Goal: Find specific fact: Find specific fact

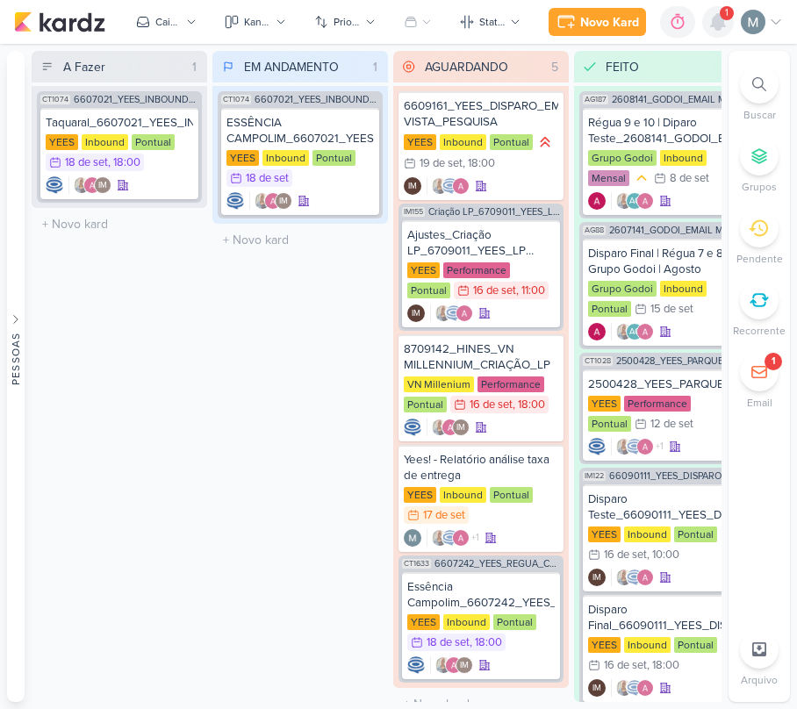
click at [710, 14] on icon at bounding box center [717, 21] width 21 height 21
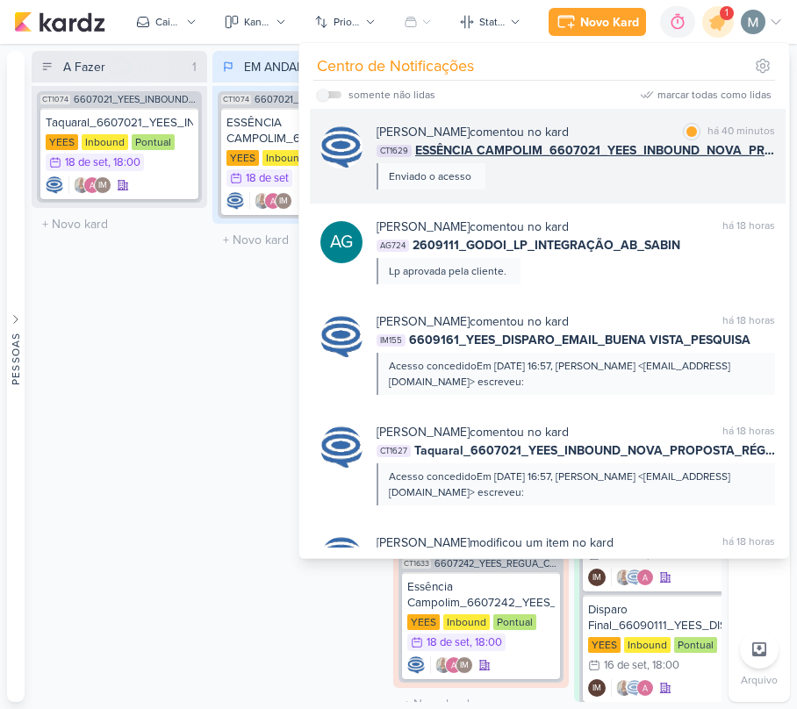
click at [691, 141] on span "ESSÊNCIA CAMPOLIM_6607021_YEES_INBOUND_NOVA_PROPOSTA_RÉGUA_NOVOS_LEADS" at bounding box center [595, 150] width 360 height 18
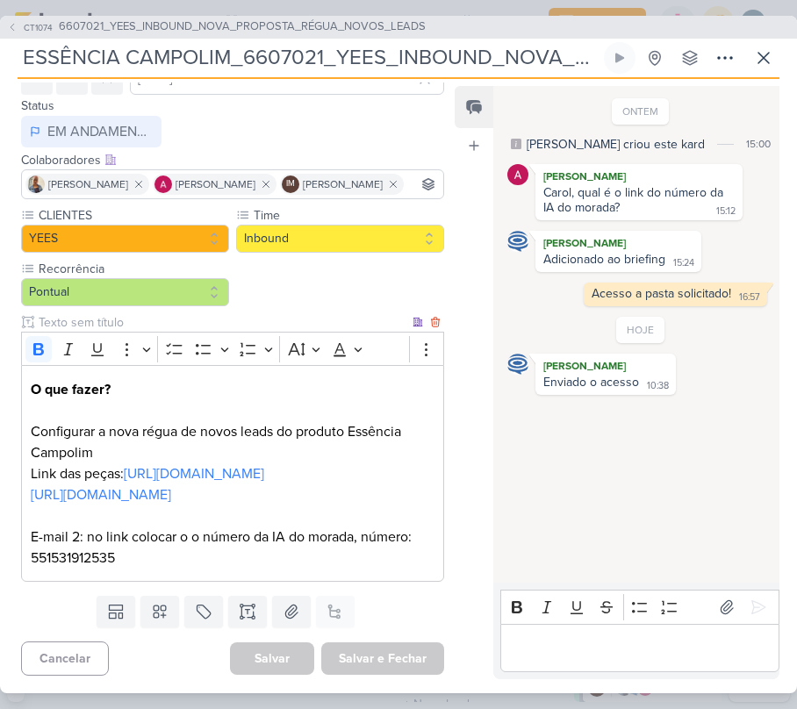
scroll to position [183, 0]
click at [762, 61] on icon at bounding box center [763, 57] width 21 height 21
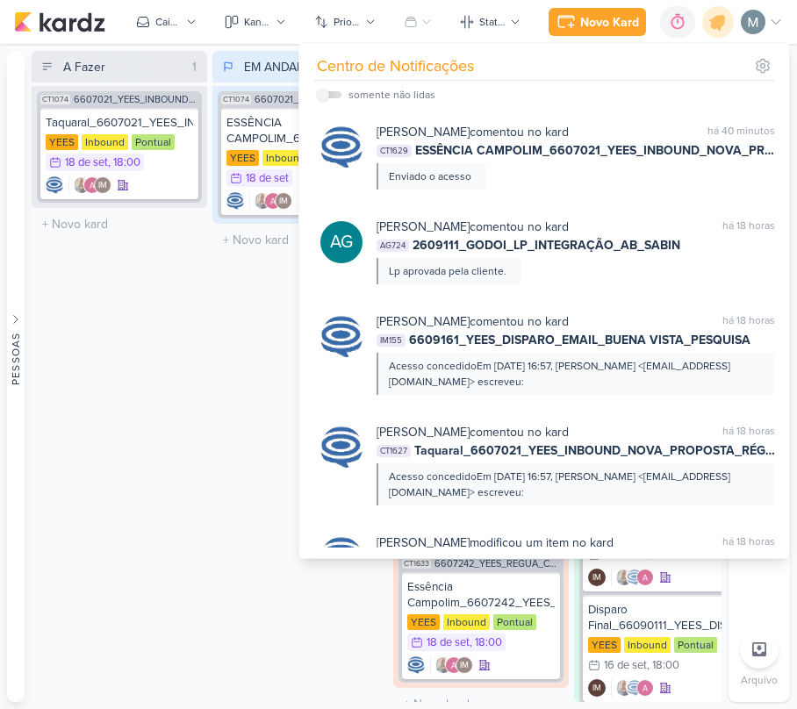
click at [244, 327] on div "EM ANDAMENTO 1 Mover Para Esquerda Mover Para Direita [GEOGRAPHIC_DATA] CT1074 …" at bounding box center [299, 376] width 175 height 651
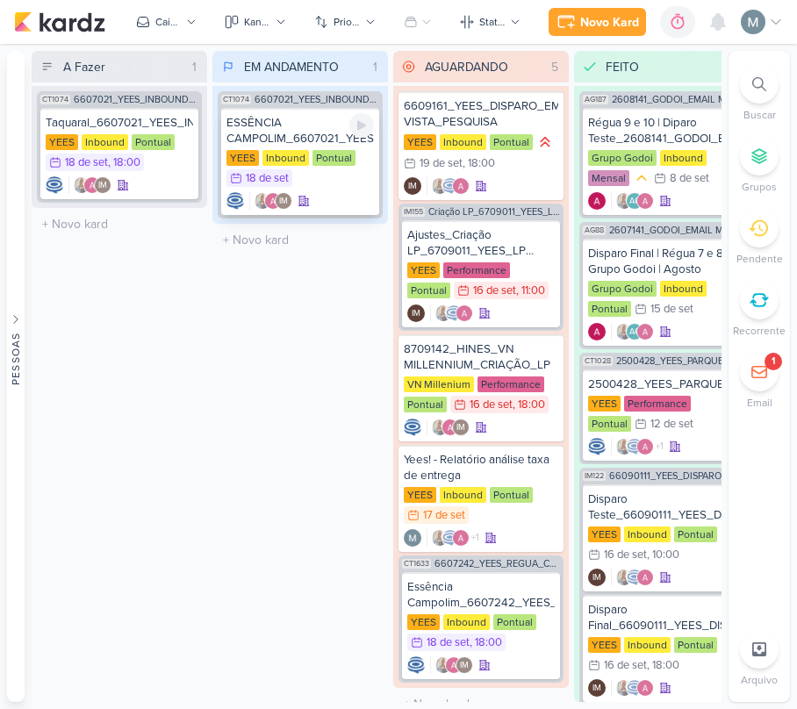
click at [313, 128] on div "ESSÊNCIA CAMPOLIM_6607021_YEES_INBOUND_NOVA_PROPOSTA_RÉGUA_NOVOS_LEADS" at bounding box center [299, 131] width 147 height 32
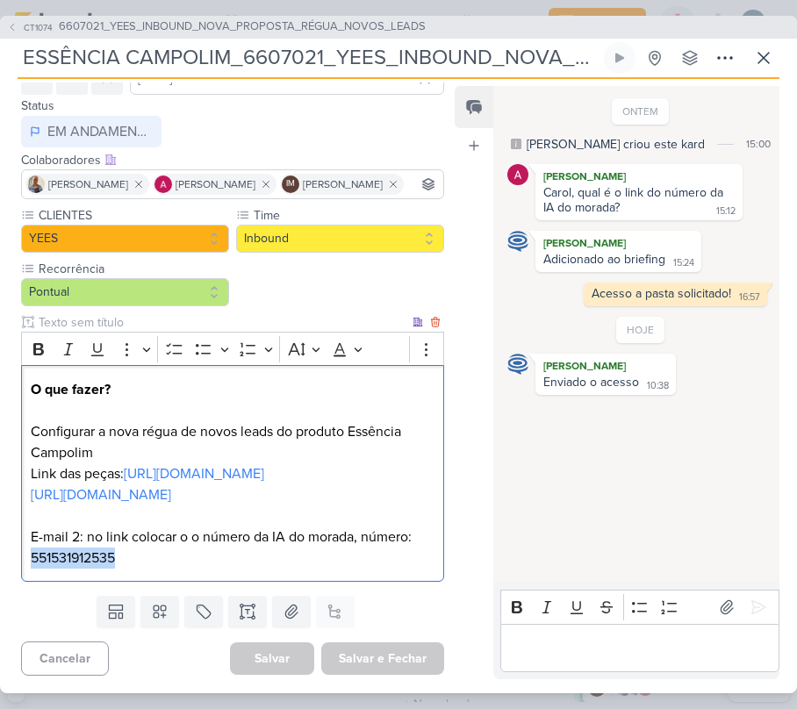
drag, startPoint x: 222, startPoint y: 566, endPoint x: 33, endPoint y: 555, distance: 188.9
click at [33, 555] on p "O que fazer? Configurar a nova régua de novos leads do produto Essência Campoli…" at bounding box center [233, 474] width 404 height 190
click at [68, 566] on p "O que fazer? Configurar a nova régua de novos leads do produto Essência Campoli…" at bounding box center [233, 474] width 404 height 190
copy p "551531912535"
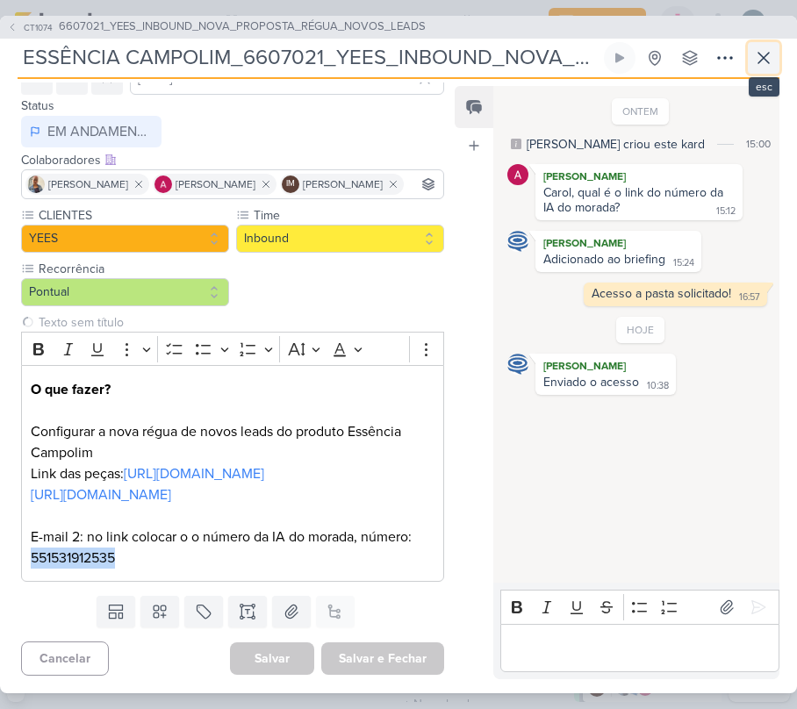
click at [763, 68] on button at bounding box center [764, 58] width 32 height 32
